Goal: Information Seeking & Learning: Learn about a topic

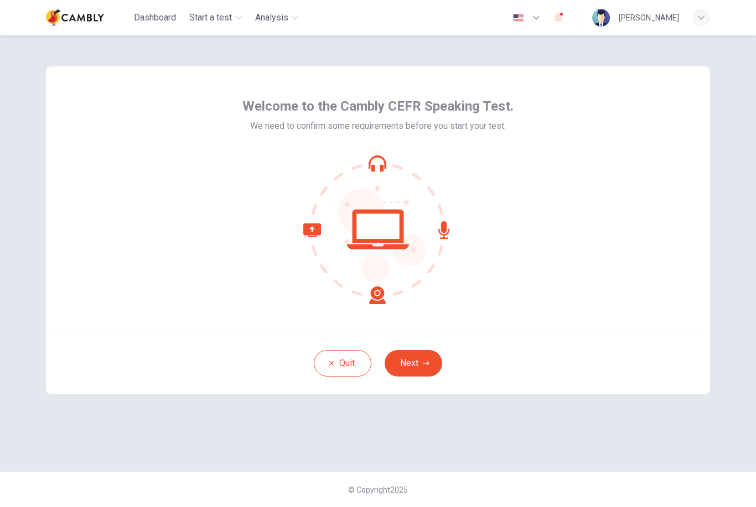
click at [411, 366] on button "Next" at bounding box center [413, 363] width 58 height 27
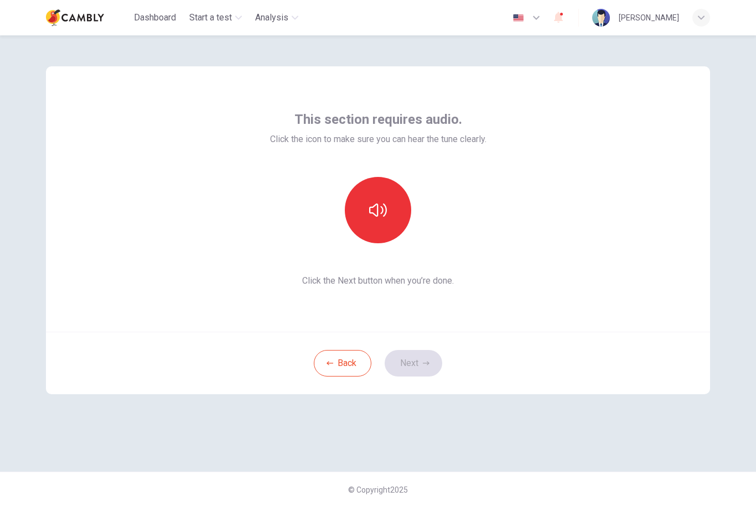
click at [359, 244] on div "This section requires audio. Click the icon to make sure you can hear the tune …" at bounding box center [378, 199] width 216 height 177
click at [372, 212] on icon "button" at bounding box center [378, 210] width 18 height 18
click at [419, 355] on button "Next" at bounding box center [413, 363] width 58 height 27
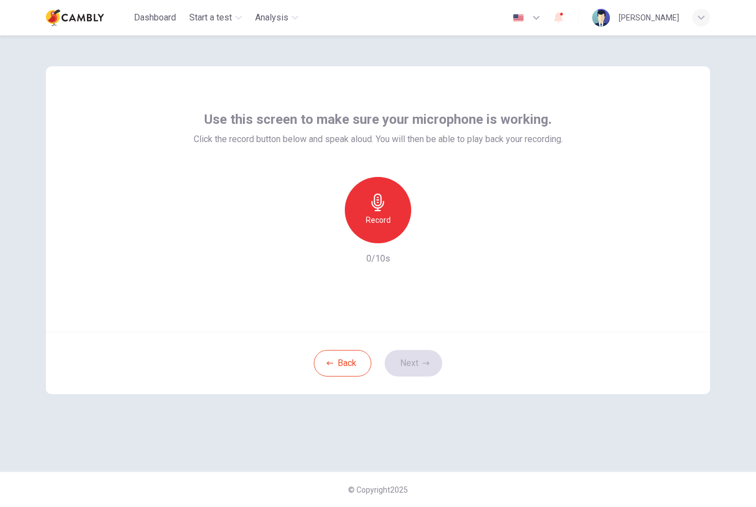
click at [362, 212] on div "Record" at bounding box center [378, 210] width 66 height 66
click at [419, 358] on button "Next" at bounding box center [413, 363] width 58 height 27
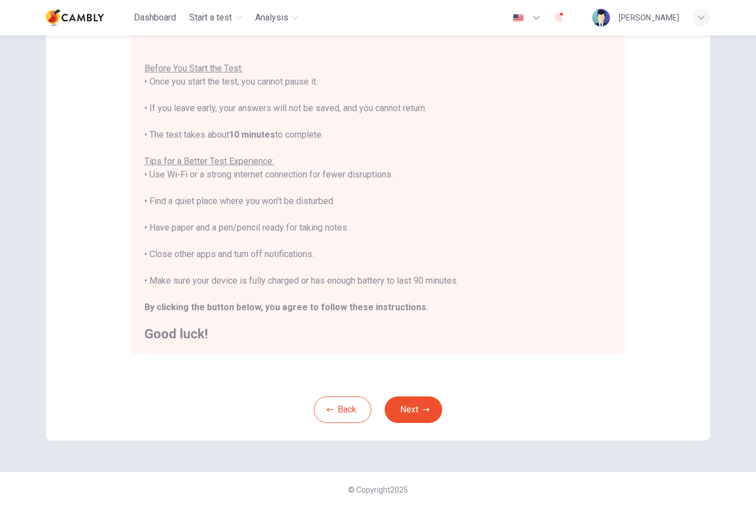
scroll to position [108, 0]
click at [405, 400] on button "Next" at bounding box center [413, 410] width 58 height 27
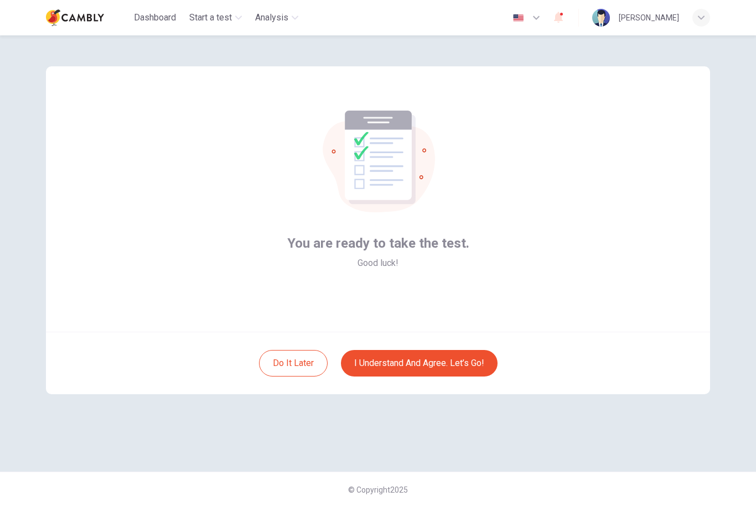
scroll to position [0, 0]
click at [402, 357] on button "I understand and agree. Let’s go!" at bounding box center [419, 363] width 157 height 27
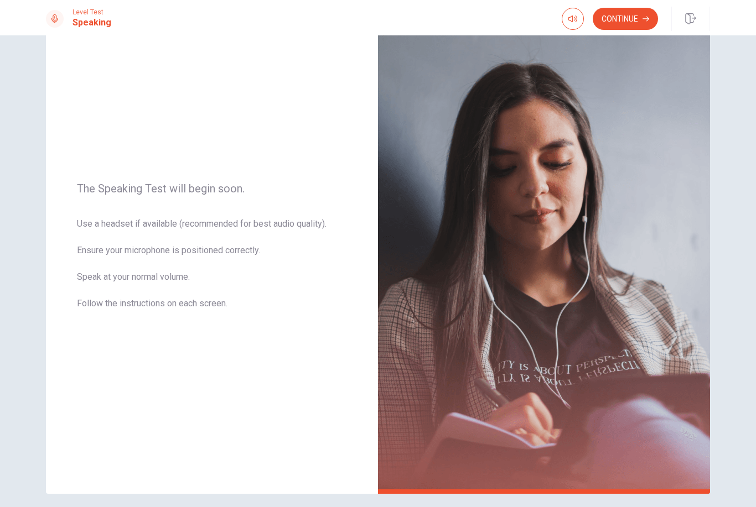
scroll to position [44, 0]
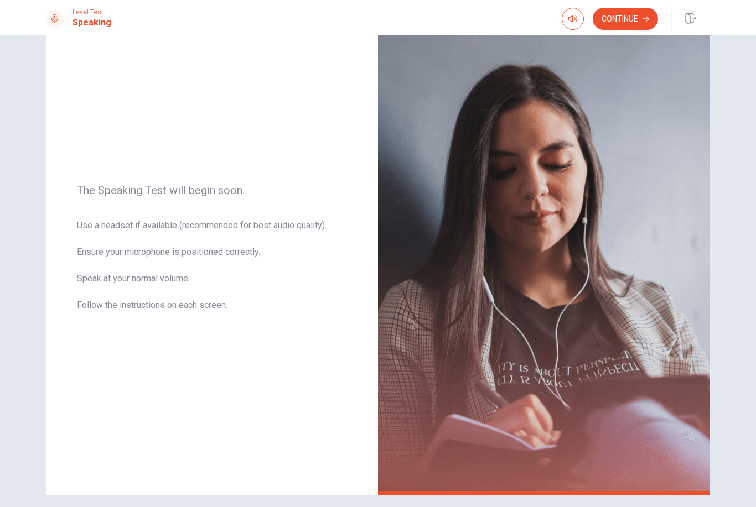
click at [626, 22] on button "Continue" at bounding box center [624, 19] width 65 height 22
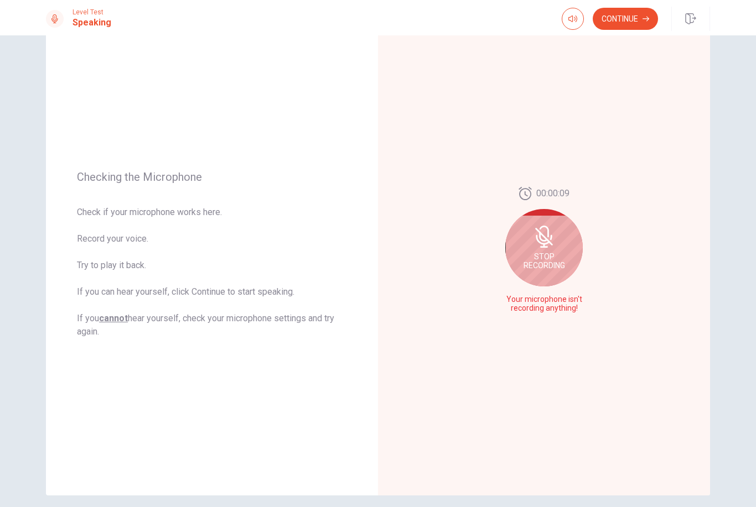
click at [542, 263] on span "Stop Recording" at bounding box center [543, 261] width 41 height 18
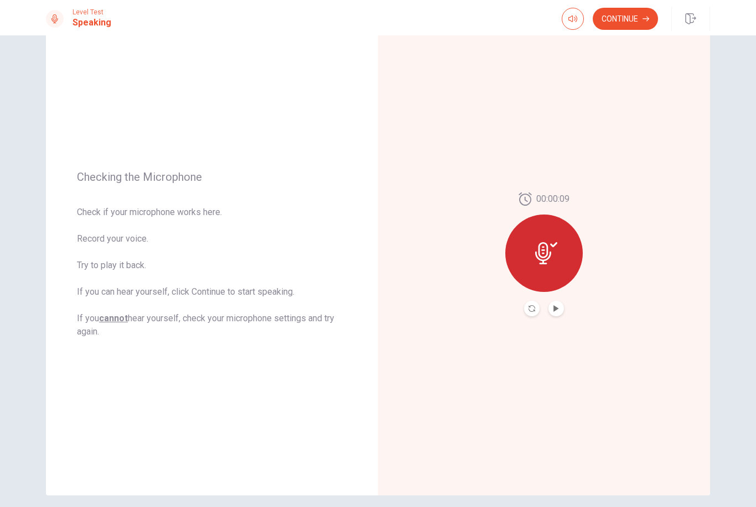
click at [555, 315] on button "Play Audio" at bounding box center [555, 308] width 15 height 15
click at [554, 301] on button "Play Audio" at bounding box center [555, 308] width 15 height 15
click at [548, 257] on icon at bounding box center [546, 253] width 22 height 22
click at [560, 247] on div at bounding box center [543, 253] width 77 height 77
click at [525, 310] on button "Record Again" at bounding box center [531, 308] width 15 height 15
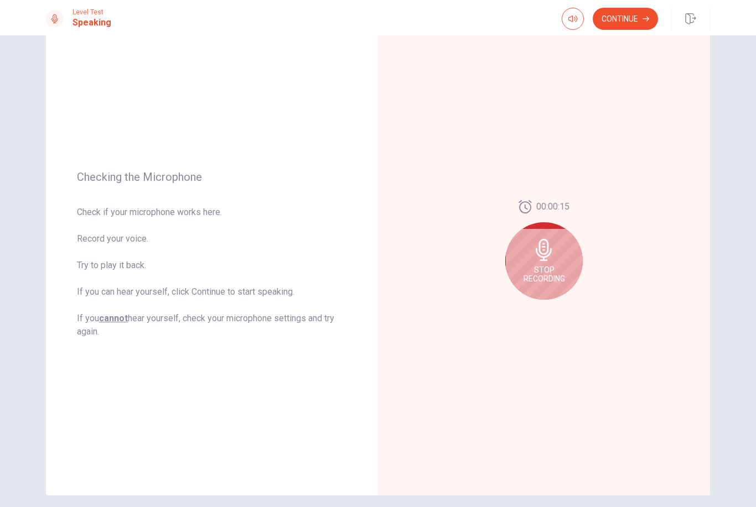
click at [547, 263] on div "Stop Recording" at bounding box center [543, 260] width 77 height 77
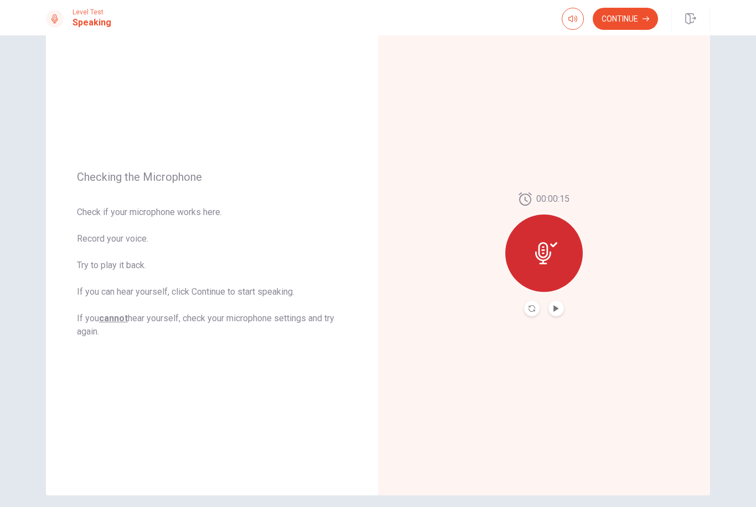
click at [559, 299] on div "00:00:15" at bounding box center [543, 254] width 77 height 124
click at [556, 306] on icon "Play Audio" at bounding box center [556, 308] width 7 height 7
click at [576, 310] on div "00:00:15" at bounding box center [543, 254] width 77 height 124
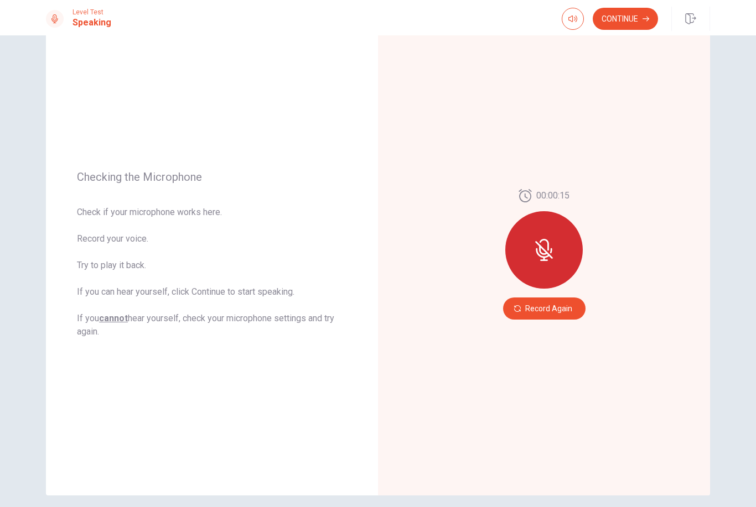
click at [565, 306] on button "Record Again" at bounding box center [544, 309] width 82 height 22
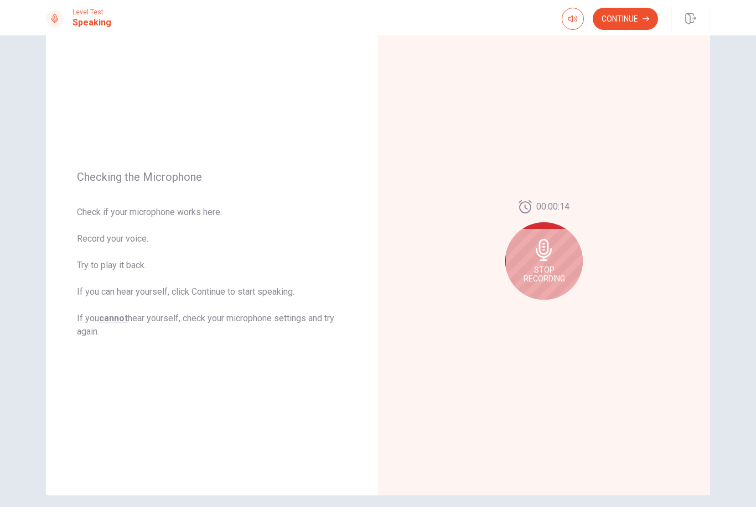
click at [580, 15] on button "button" at bounding box center [572, 19] width 22 height 22
click at [571, 25] on button "button" at bounding box center [572, 19] width 22 height 22
click at [544, 259] on icon at bounding box center [543, 250] width 16 height 22
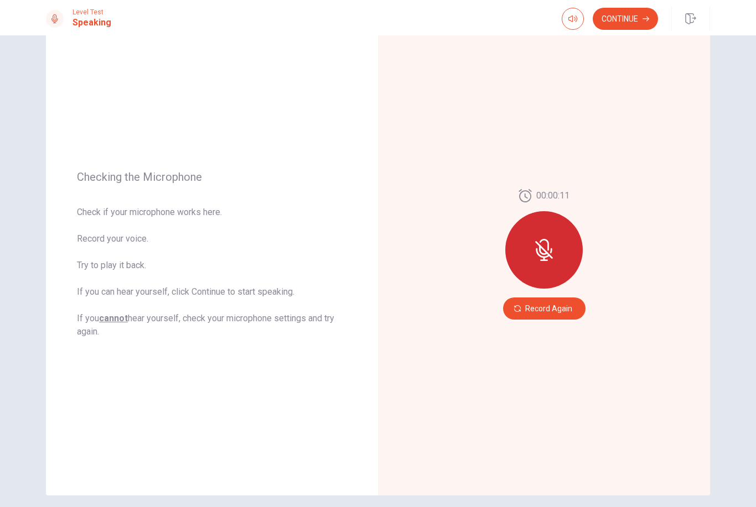
click at [563, 313] on button "Record Again" at bounding box center [544, 309] width 82 height 22
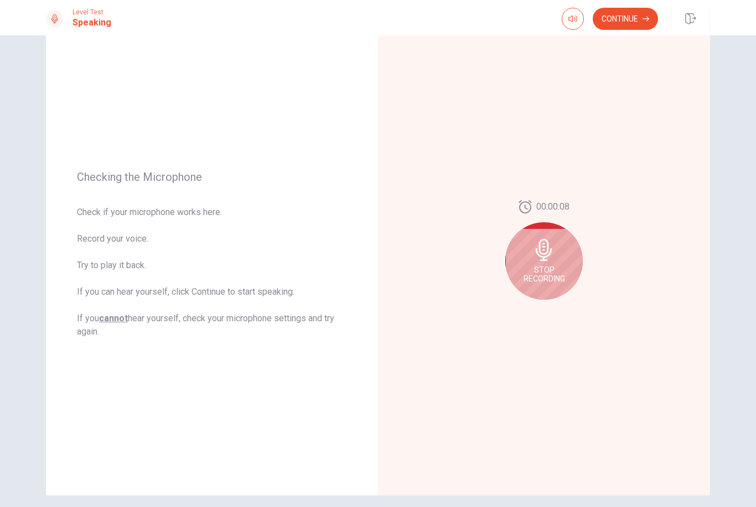
click at [541, 263] on div "Stop Recording" at bounding box center [543, 260] width 77 height 77
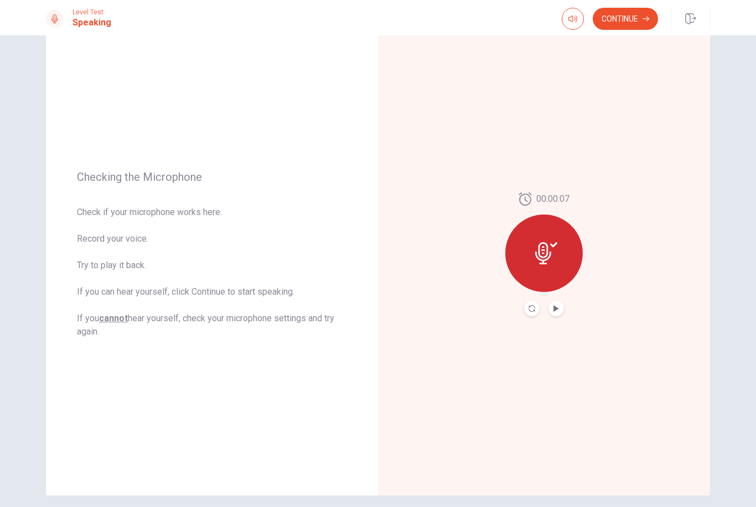
click at [550, 309] on button "Play Audio" at bounding box center [555, 308] width 15 height 15
click at [634, 22] on button "Continue" at bounding box center [624, 19] width 65 height 22
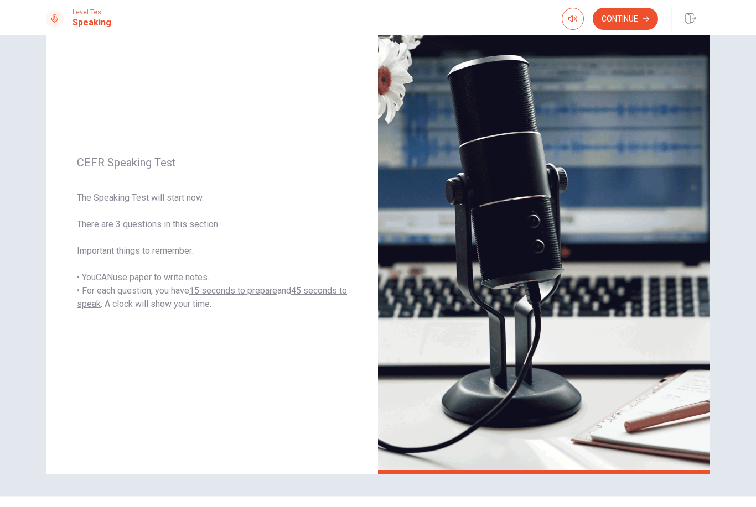
scroll to position [52, 0]
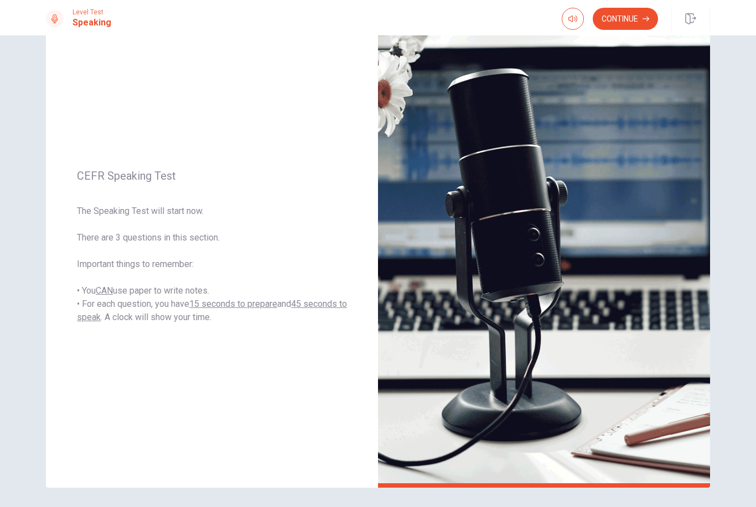
click at [626, 28] on button "Continue" at bounding box center [624, 19] width 65 height 22
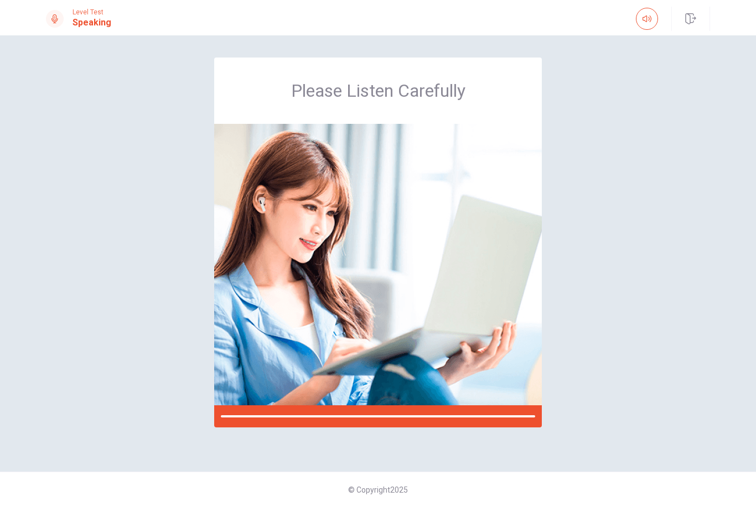
scroll to position [0, 0]
